Goal: Check status: Check status

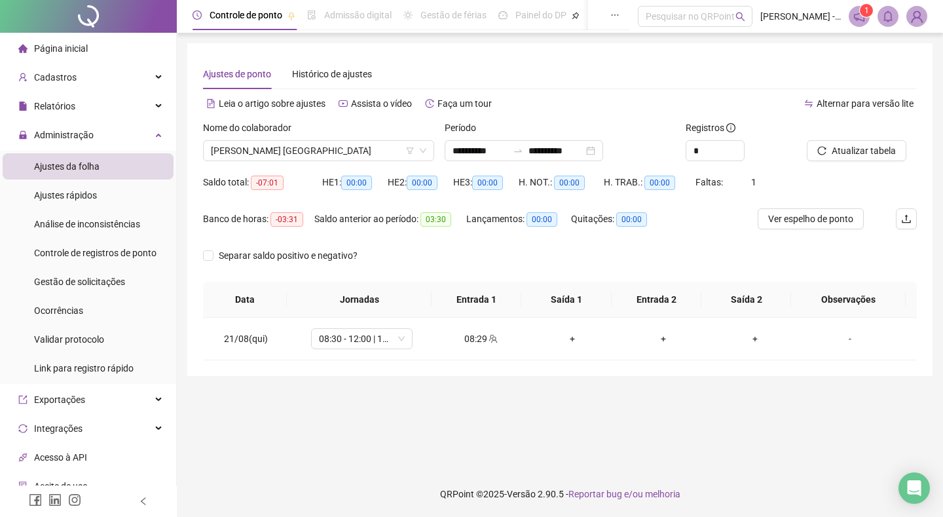
click at [337, 459] on main "**********" at bounding box center [559, 251] width 745 height 417
click at [373, 414] on main "**********" at bounding box center [559, 251] width 745 height 417
click at [358, 141] on span "[PERSON_NAME] [GEOGRAPHIC_DATA]" at bounding box center [318, 151] width 215 height 20
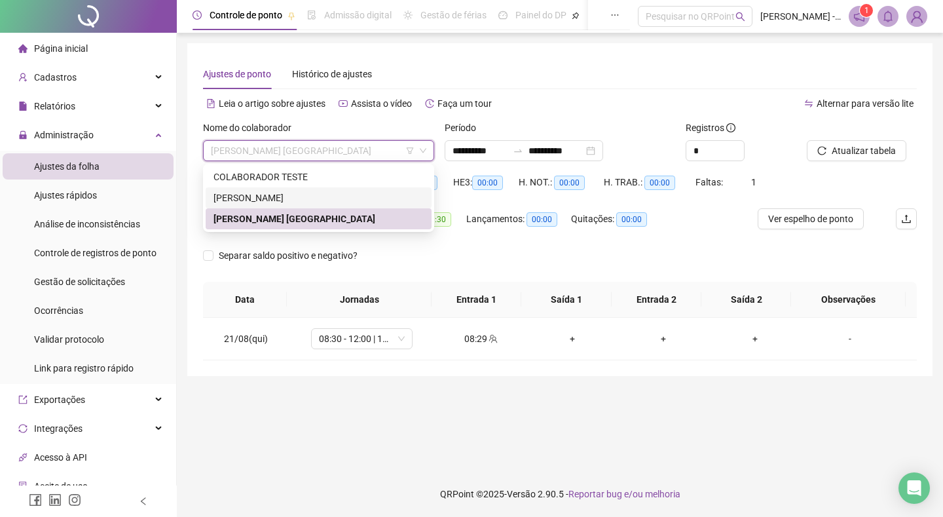
click at [333, 196] on div "[PERSON_NAME]" at bounding box center [319, 198] width 210 height 14
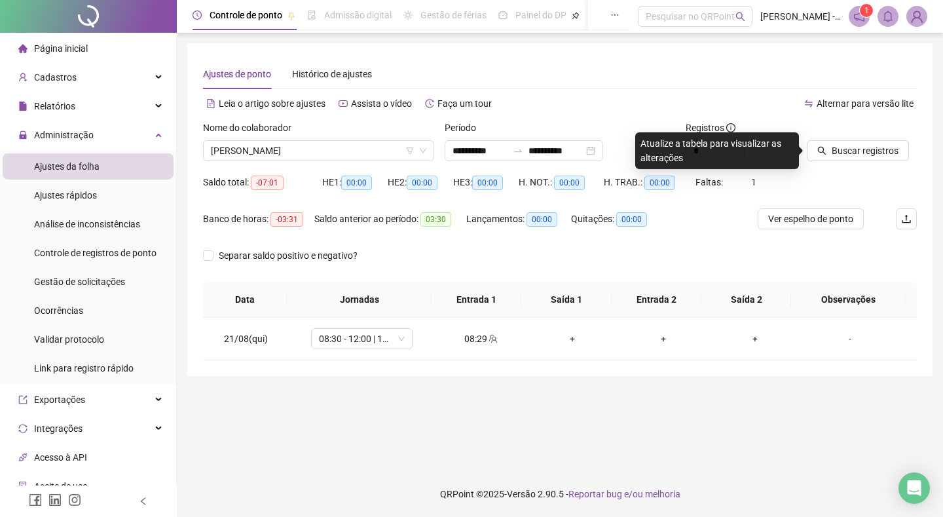
click at [554, 84] on div "Ajustes de ponto Histórico de ajustes" at bounding box center [560, 74] width 714 height 30
click at [893, 151] on span "Buscar registros" at bounding box center [865, 150] width 67 height 14
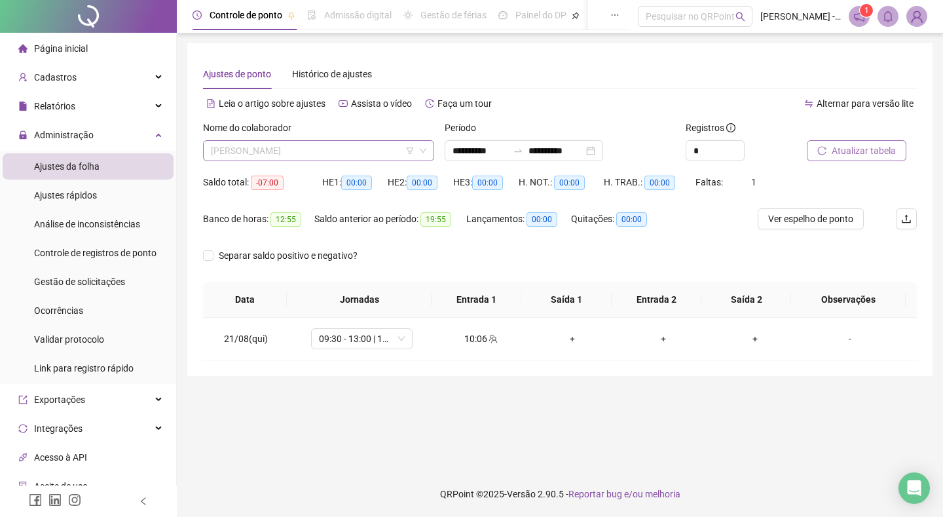
click at [353, 155] on span "[PERSON_NAME]" at bounding box center [318, 151] width 215 height 20
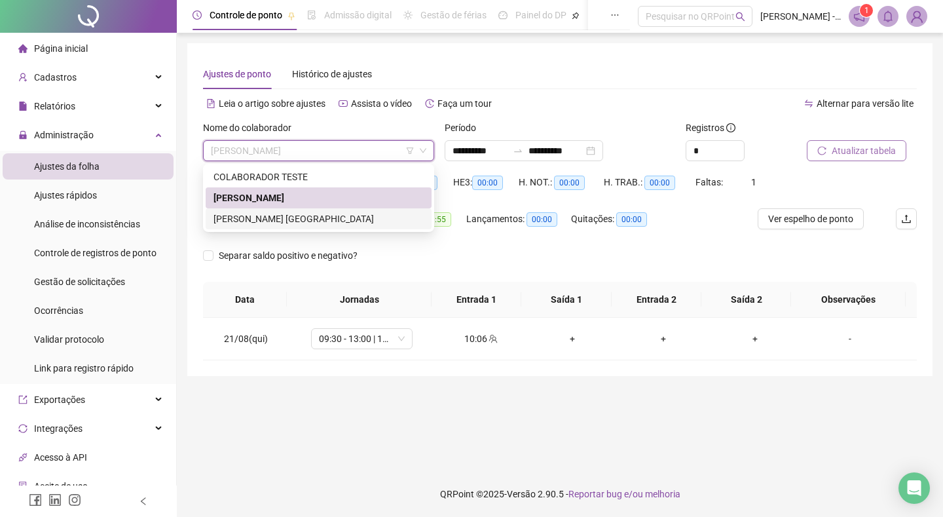
click at [320, 215] on div "[PERSON_NAME] [GEOGRAPHIC_DATA]" at bounding box center [319, 219] width 210 height 14
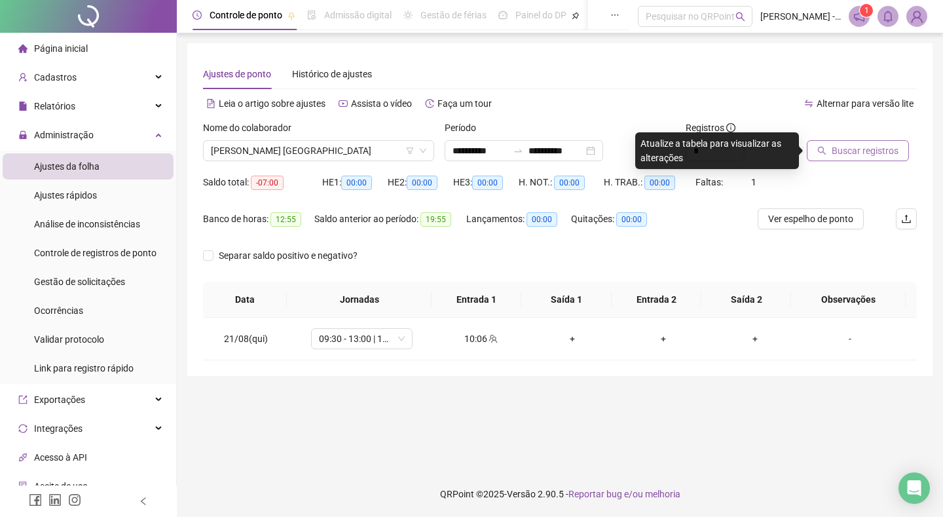
click at [521, 86] on div "Ajustes de ponto Histórico de ajustes" at bounding box center [560, 74] width 714 height 30
click at [851, 151] on span "Buscar registros" at bounding box center [865, 150] width 67 height 14
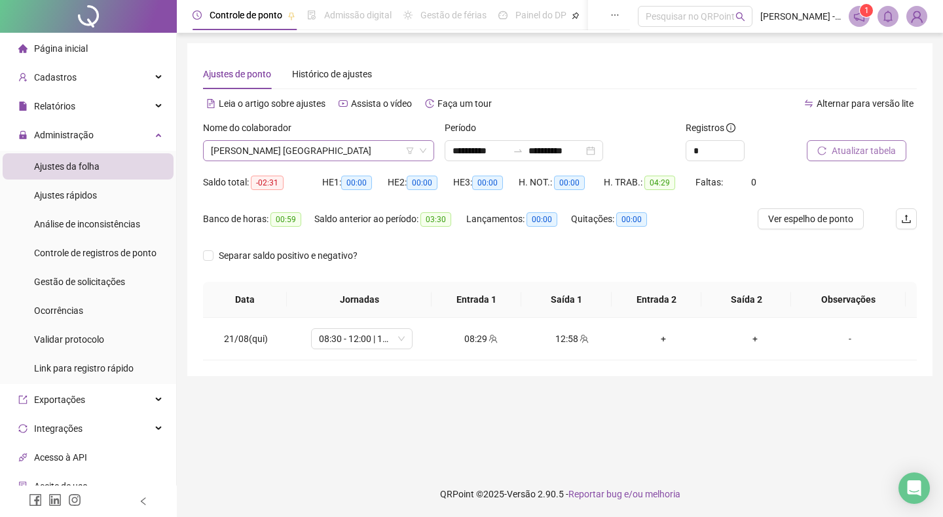
click at [316, 157] on span "[PERSON_NAME] [GEOGRAPHIC_DATA]" at bounding box center [318, 151] width 215 height 20
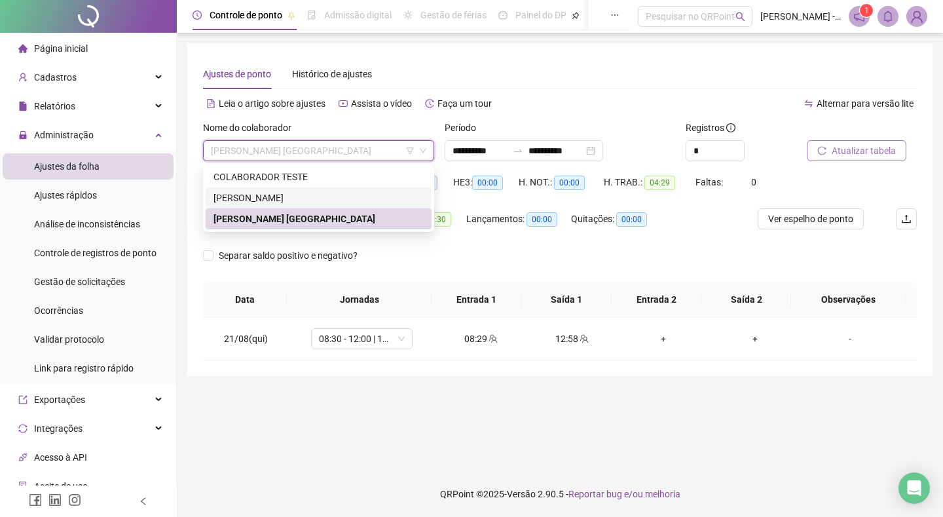
click at [310, 201] on div "[PERSON_NAME]" at bounding box center [319, 198] width 210 height 14
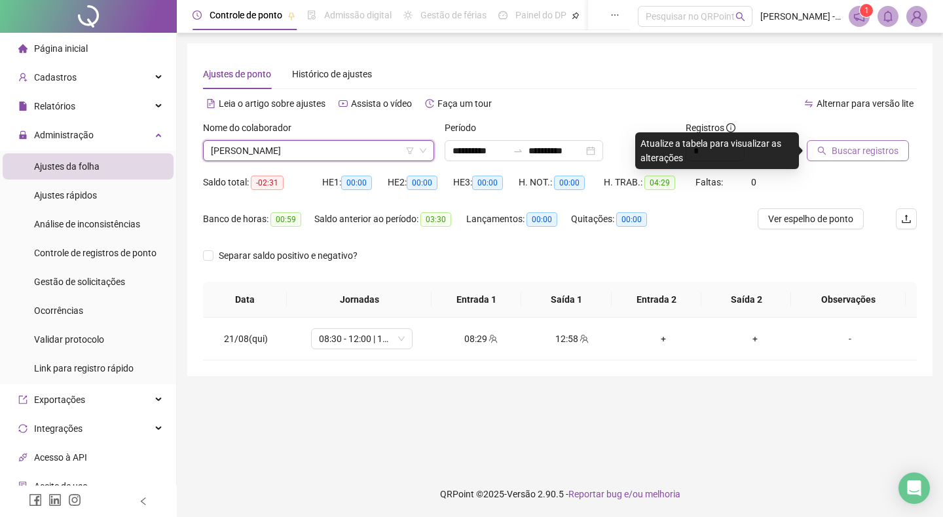
click at [489, 69] on div "Ajustes de ponto Histórico de ajustes" at bounding box center [560, 74] width 714 height 30
click at [868, 147] on span "Buscar registros" at bounding box center [865, 150] width 67 height 14
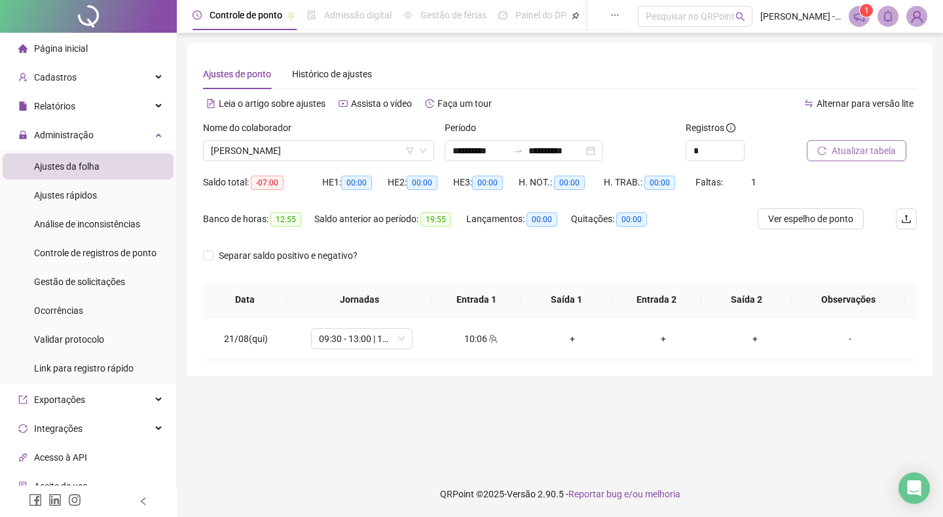
click at [352, 405] on main "**********" at bounding box center [559, 251] width 745 height 417
click at [872, 148] on span "Atualizar tabela" at bounding box center [864, 150] width 64 height 14
